Goal: Navigation & Orientation: Find specific page/section

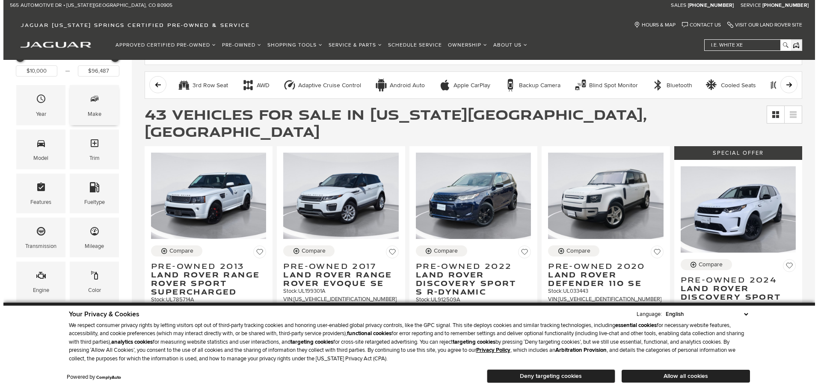
scroll to position [86, 0]
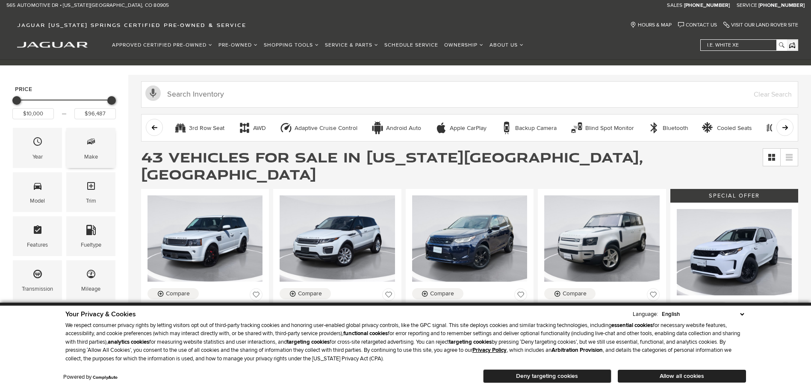
click at [92, 151] on span "Make" at bounding box center [91, 143] width 10 height 18
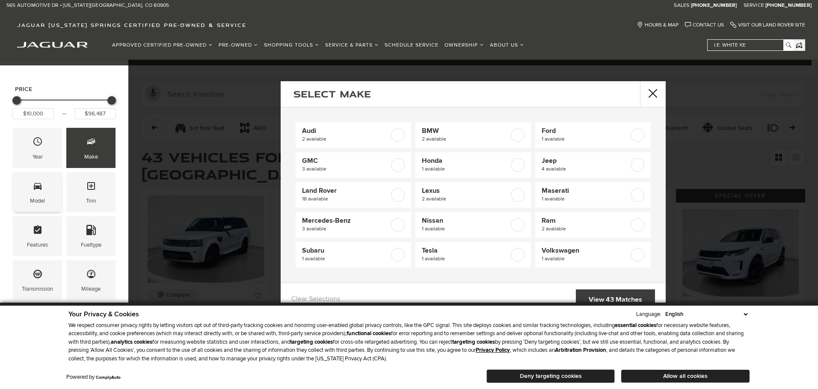
click at [41, 189] on icon "Model" at bounding box center [38, 186] width 8 height 7
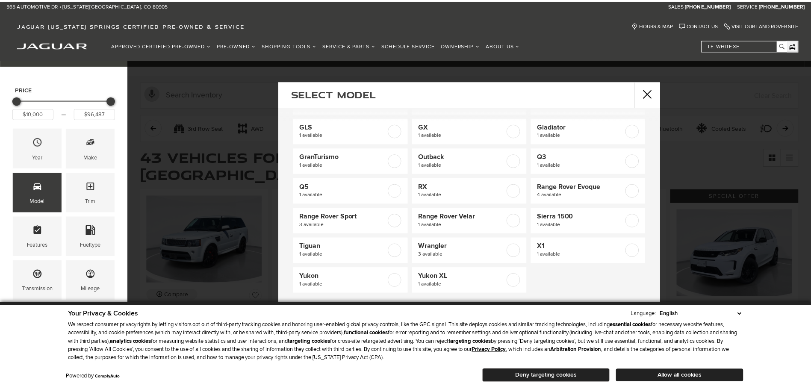
scroll to position [0, 0]
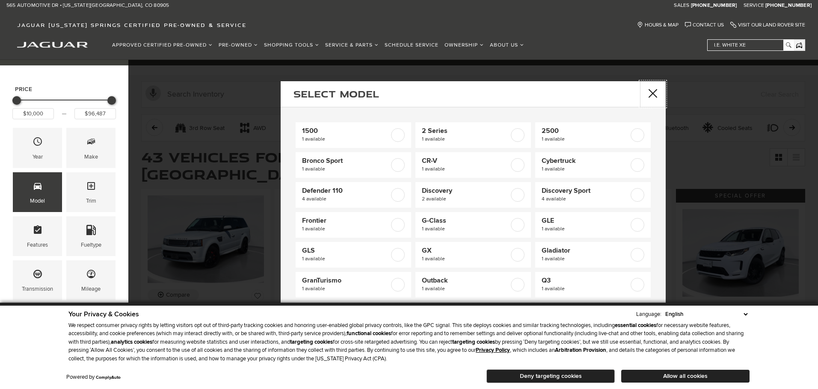
click at [651, 97] on button "close" at bounding box center [653, 94] width 26 height 26
